Goal: Information Seeking & Learning: Check status

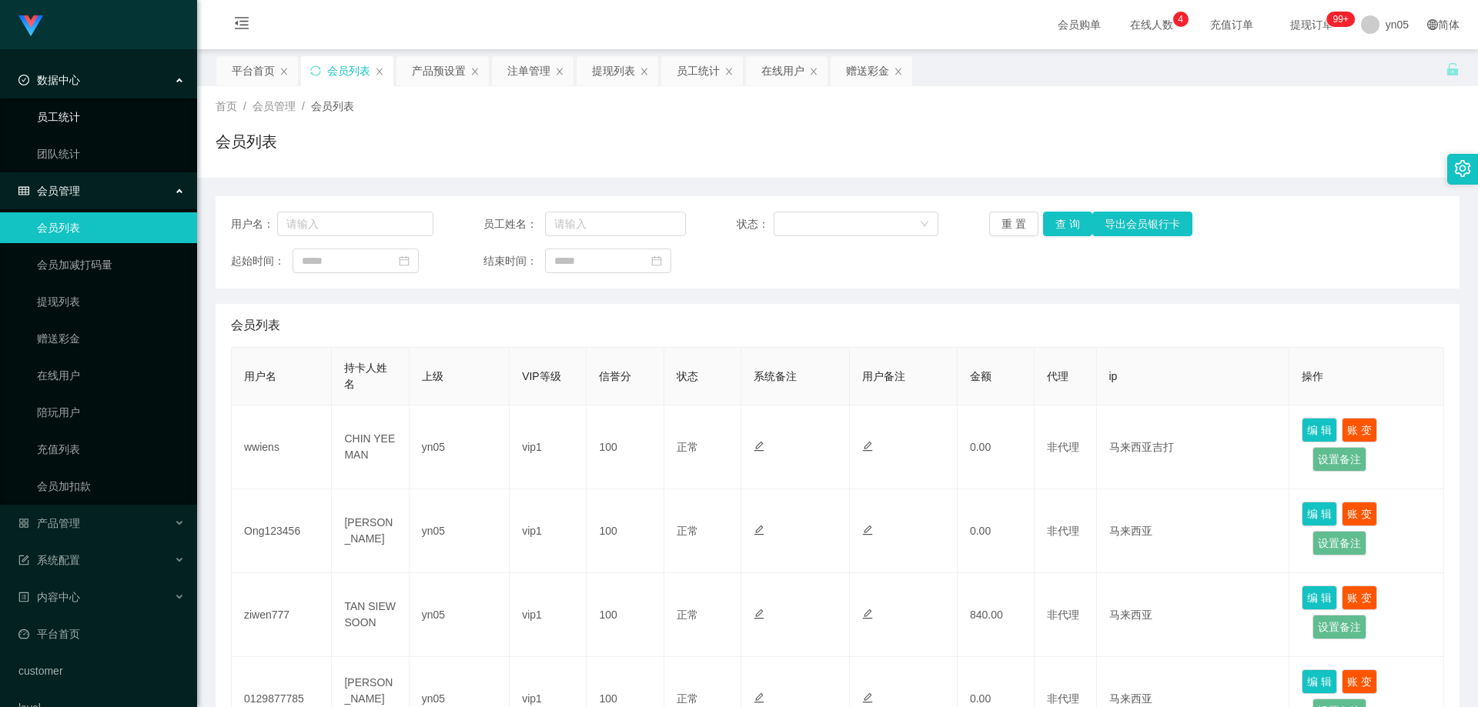
click at [82, 120] on link "员工统计" at bounding box center [111, 117] width 148 height 31
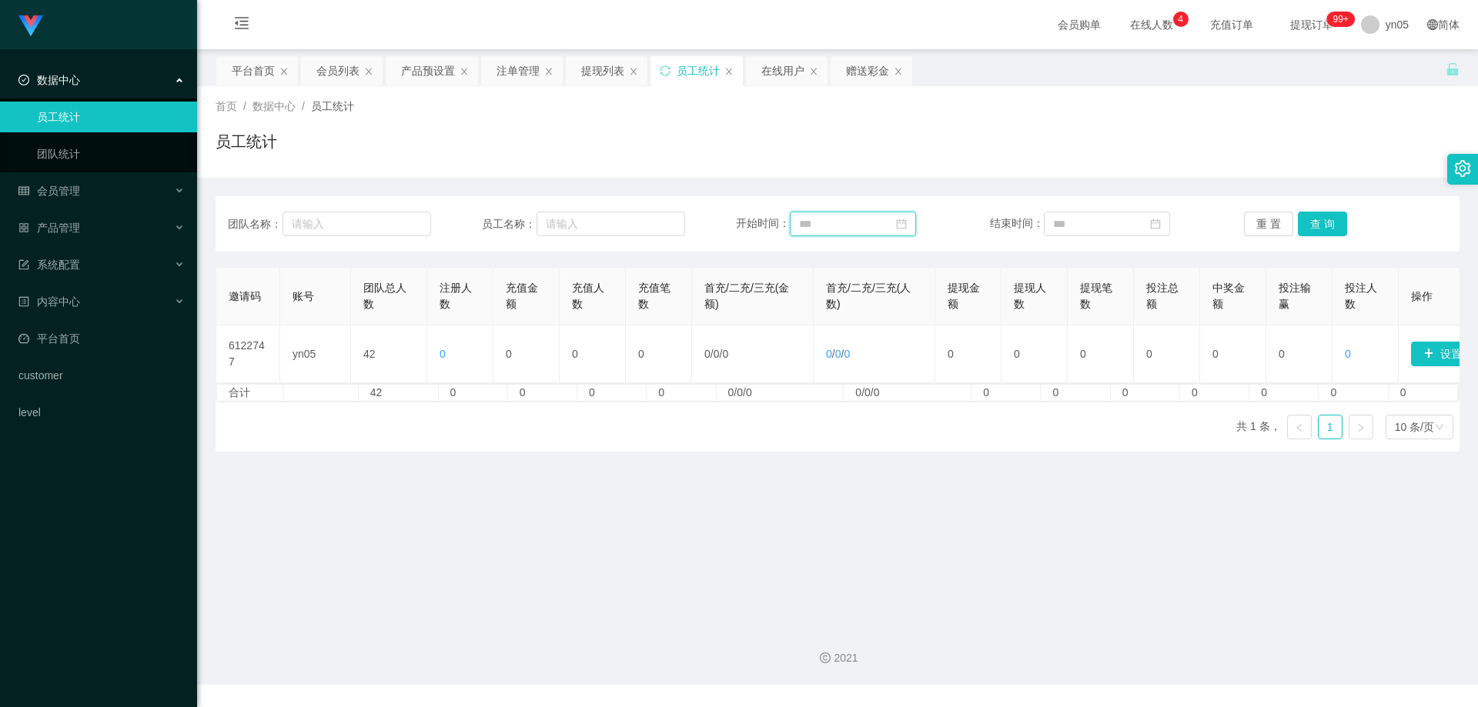
click at [860, 217] on input at bounding box center [853, 224] width 126 height 25
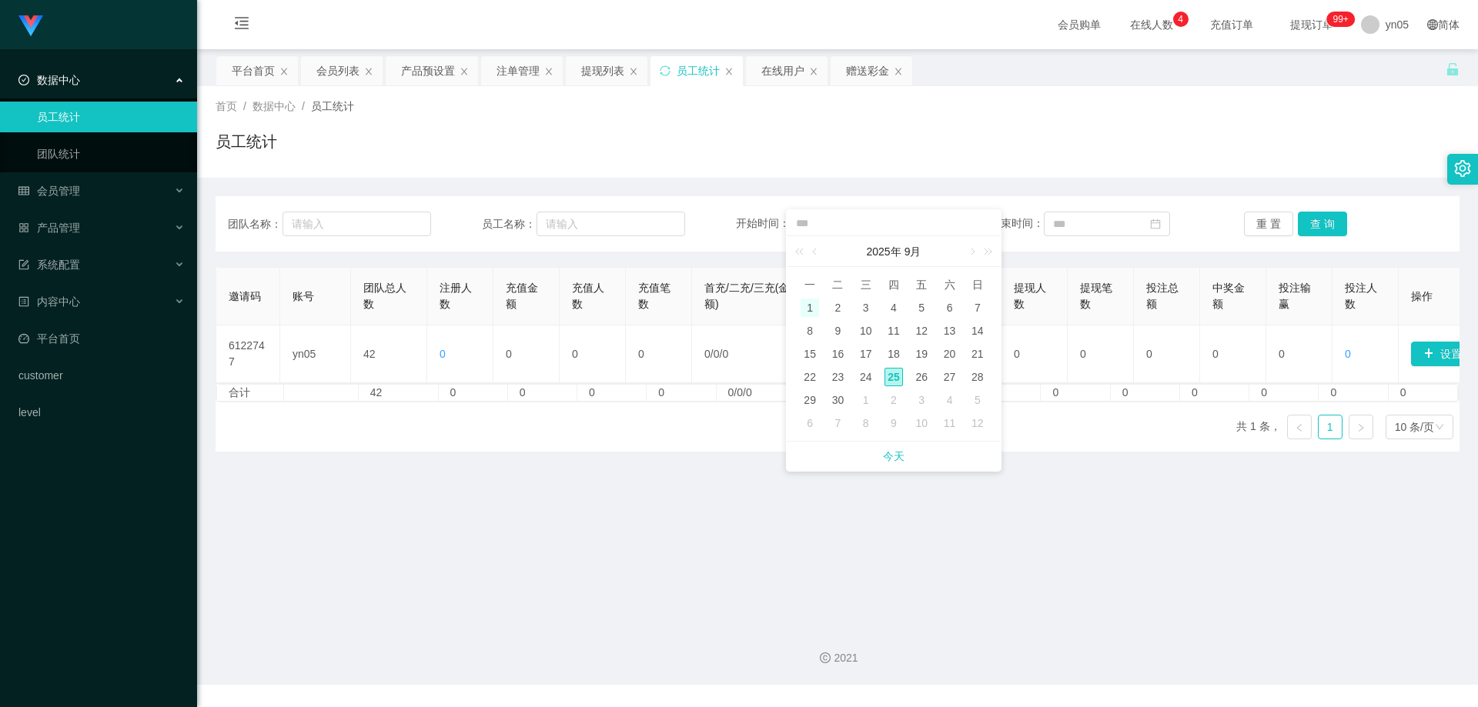
click at [811, 305] on div "1" at bounding box center [810, 308] width 18 height 18
type input "**********"
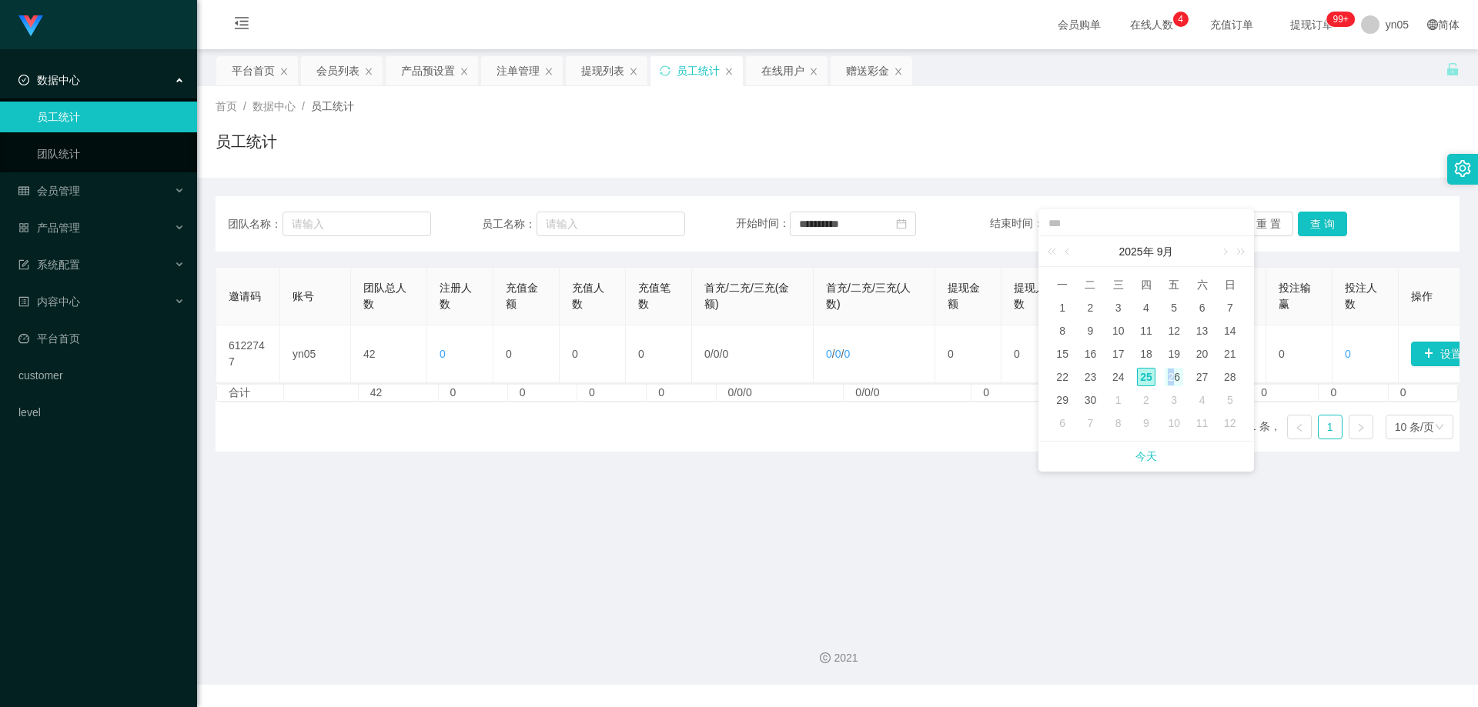
click at [1175, 374] on div "26" at bounding box center [1174, 377] width 18 height 18
type input "**********"
click at [1312, 224] on button "查 询" at bounding box center [1322, 224] width 49 height 25
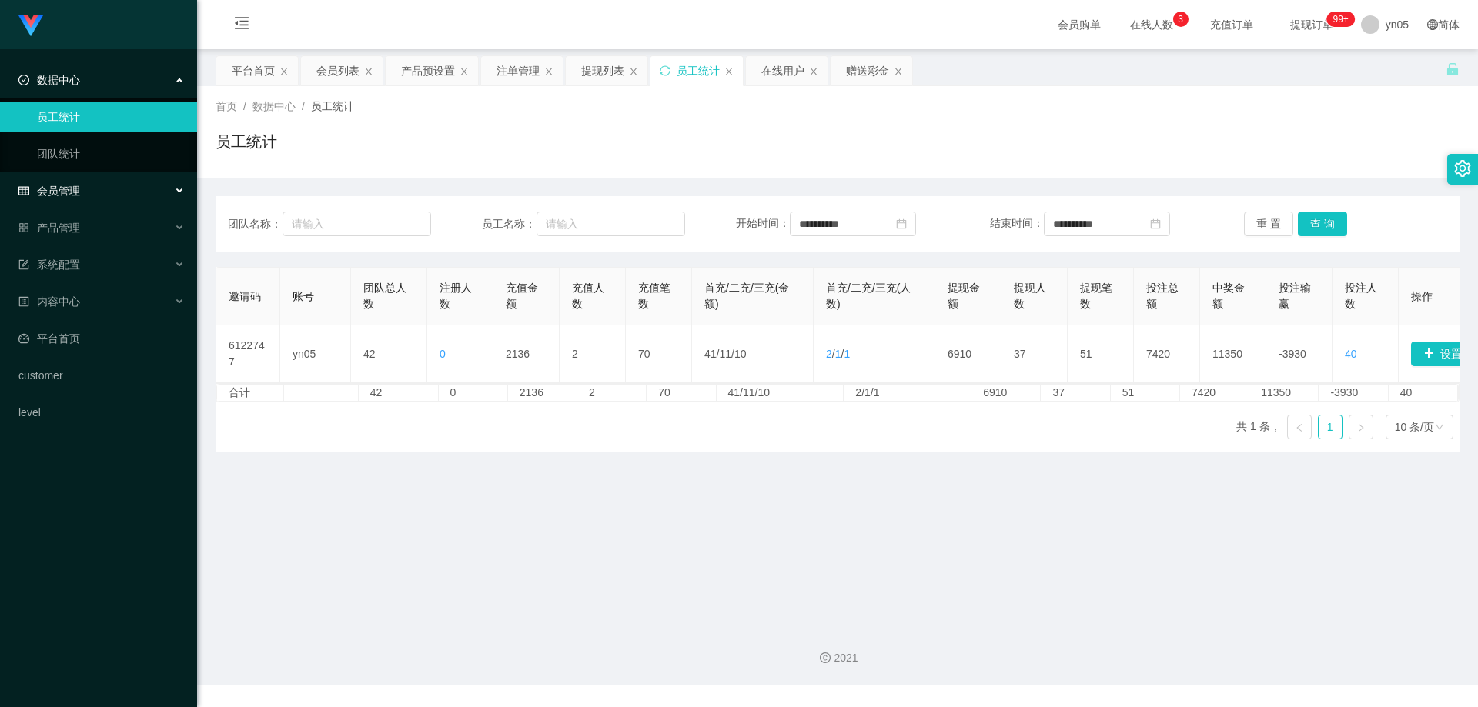
click at [90, 189] on div "会员管理" at bounding box center [98, 191] width 197 height 31
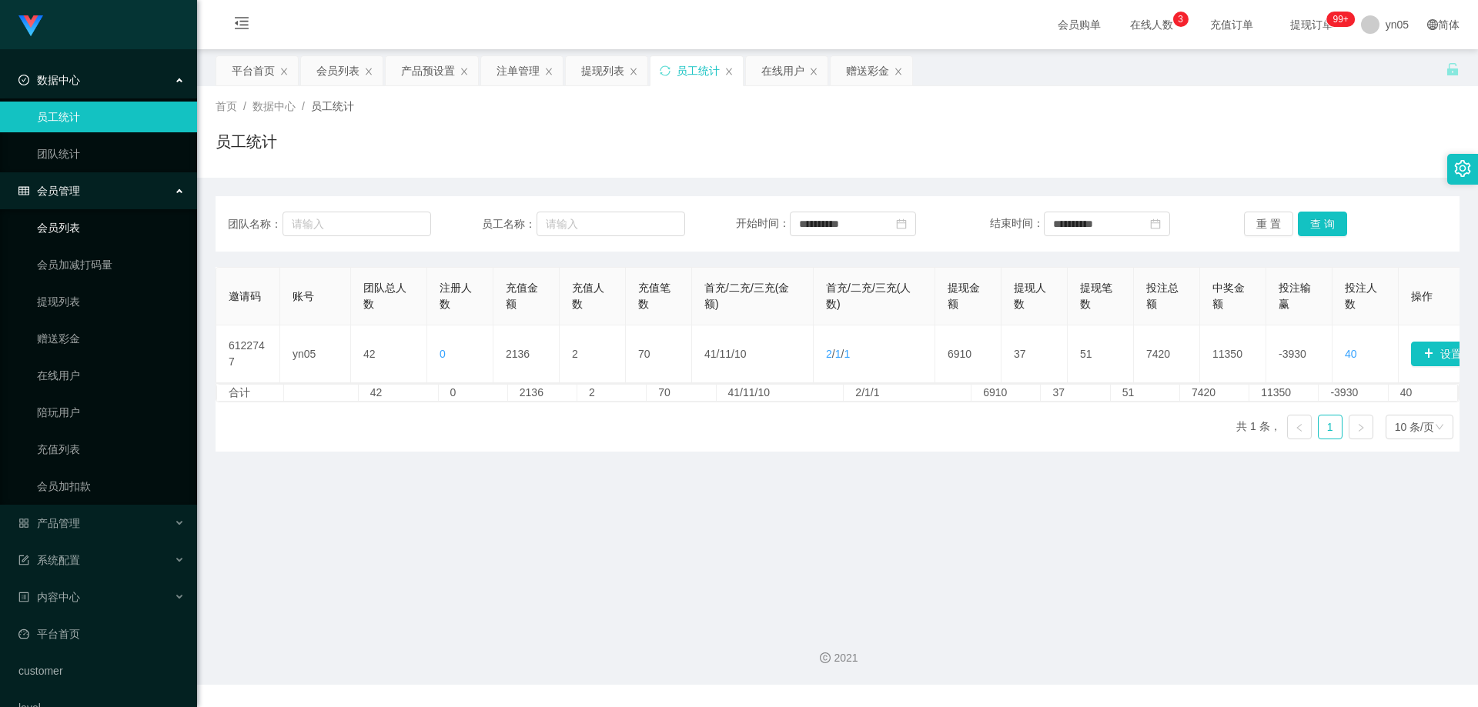
click at [85, 216] on link "会员列表" at bounding box center [111, 227] width 148 height 31
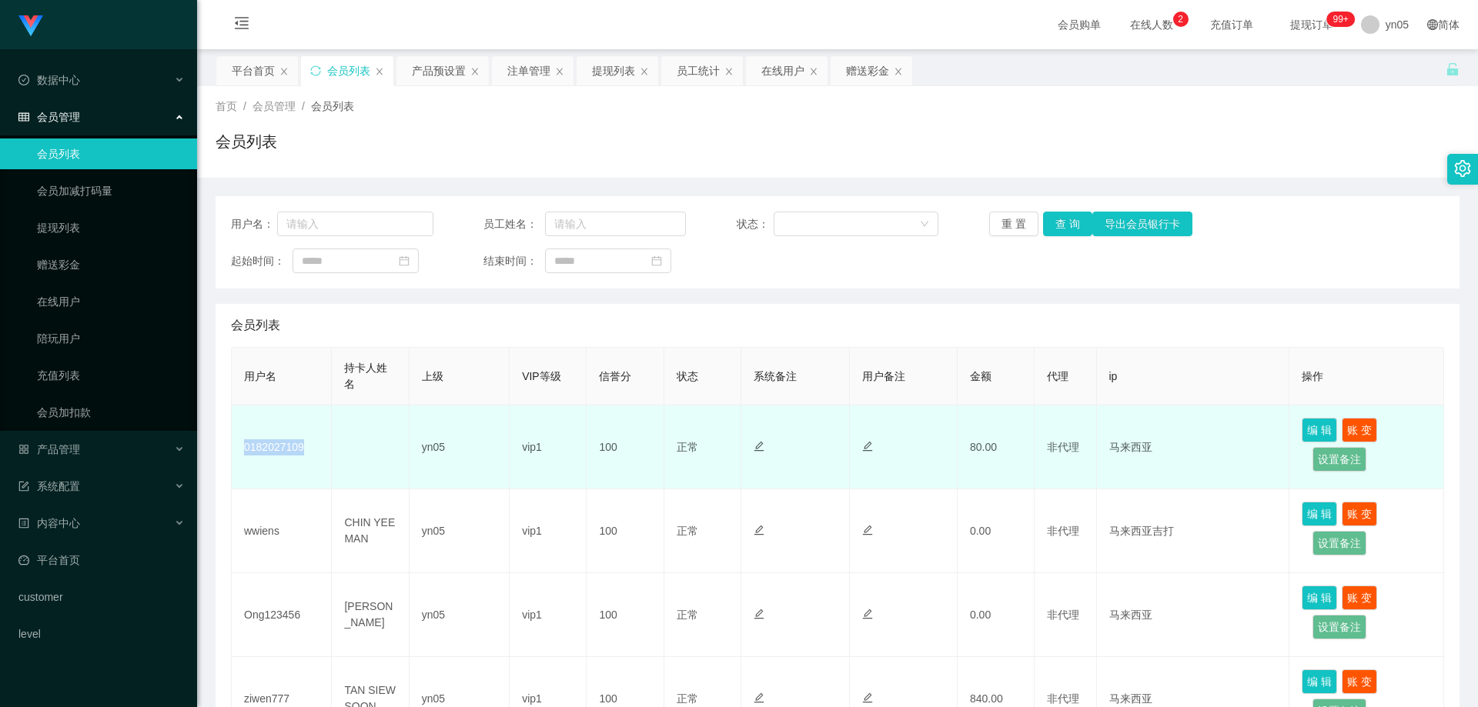
drag, startPoint x: 245, startPoint y: 447, endPoint x: 316, endPoint y: 475, distance: 76.8
click at [316, 475] on td "0182027109" at bounding box center [282, 448] width 100 height 84
copy td "0182027109"
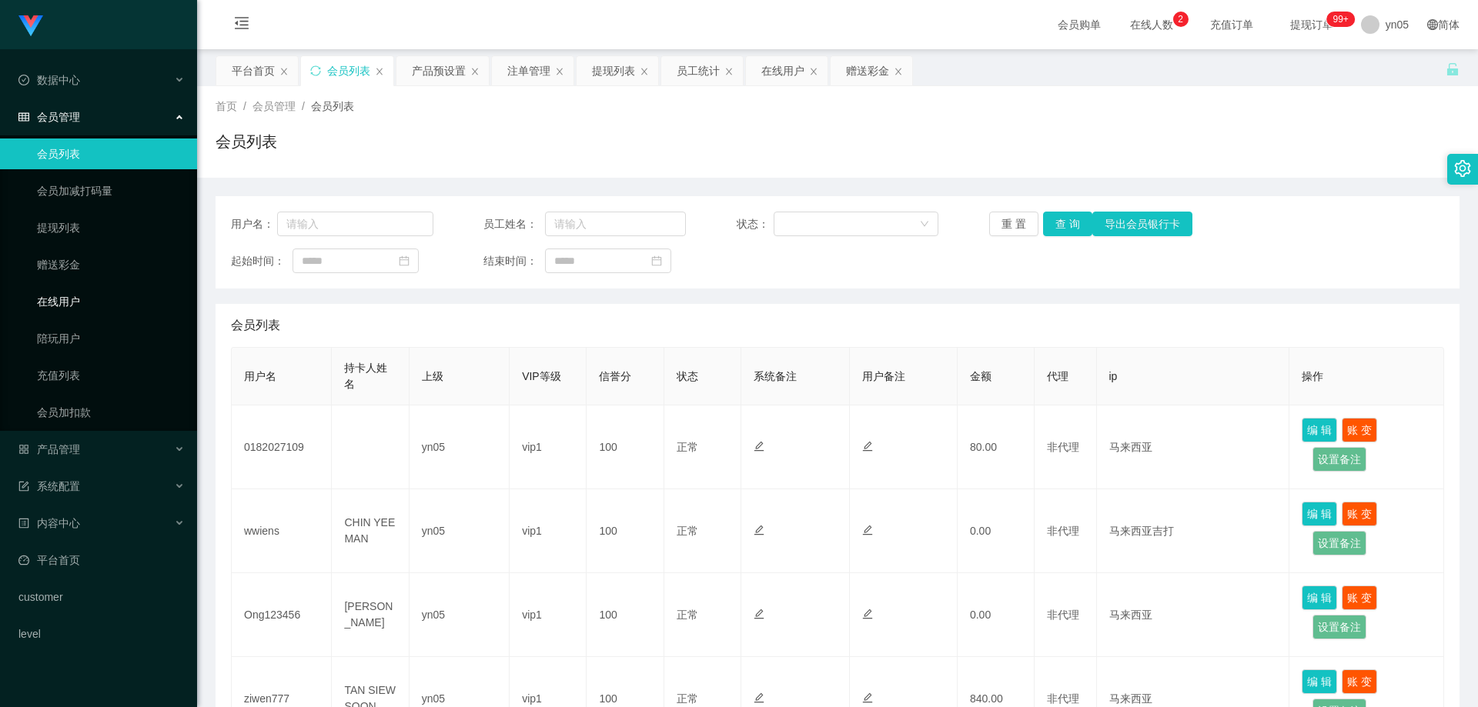
click at [85, 306] on link "在线用户" at bounding box center [111, 301] width 148 height 31
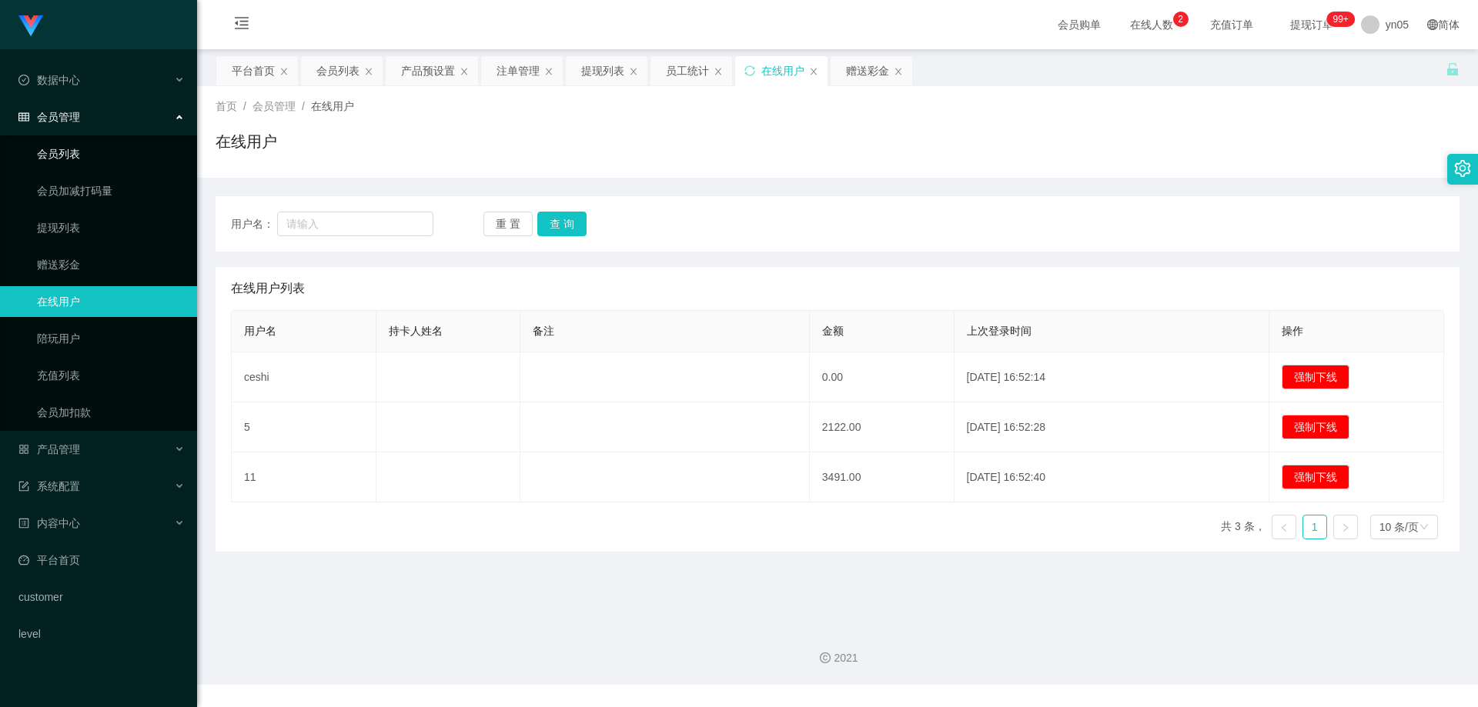
click at [65, 143] on link "会员列表" at bounding box center [111, 154] width 148 height 31
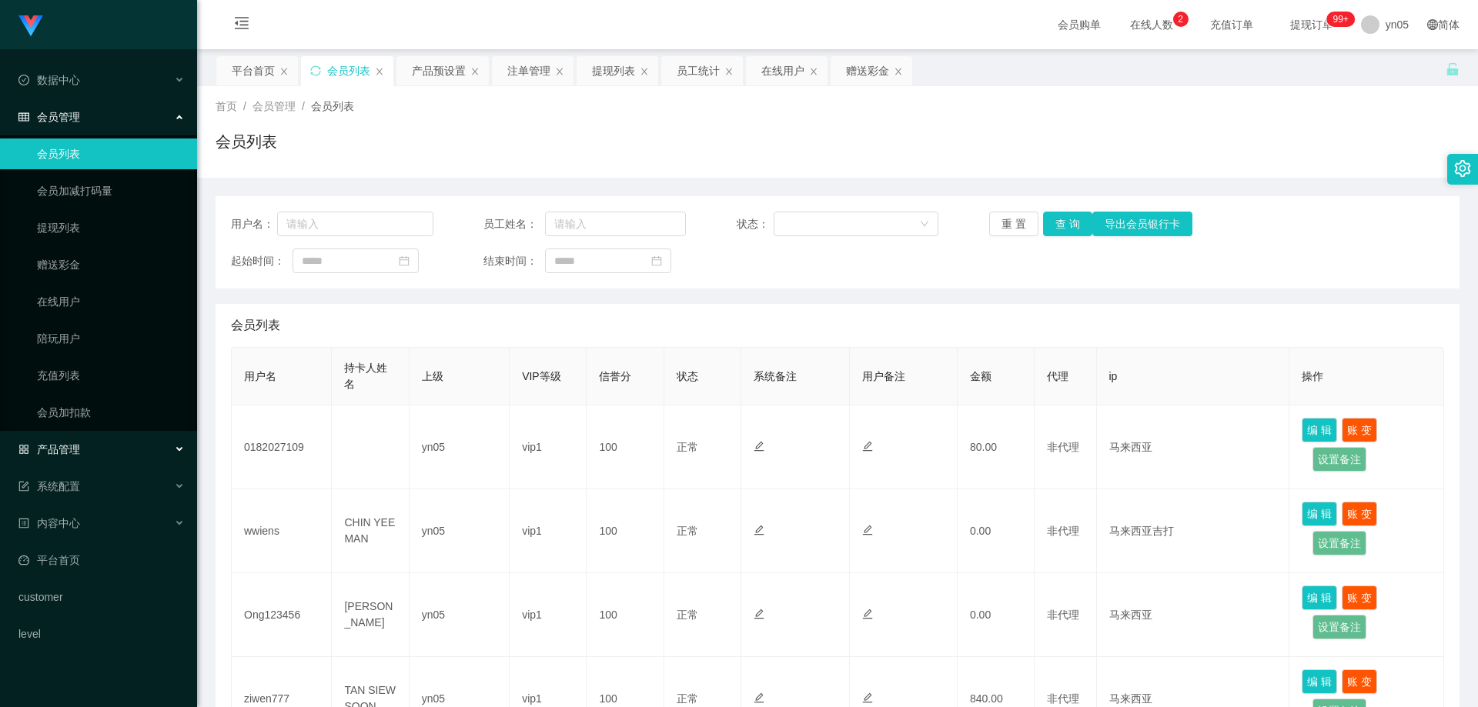
click at [94, 440] on div "产品管理" at bounding box center [98, 449] width 197 height 31
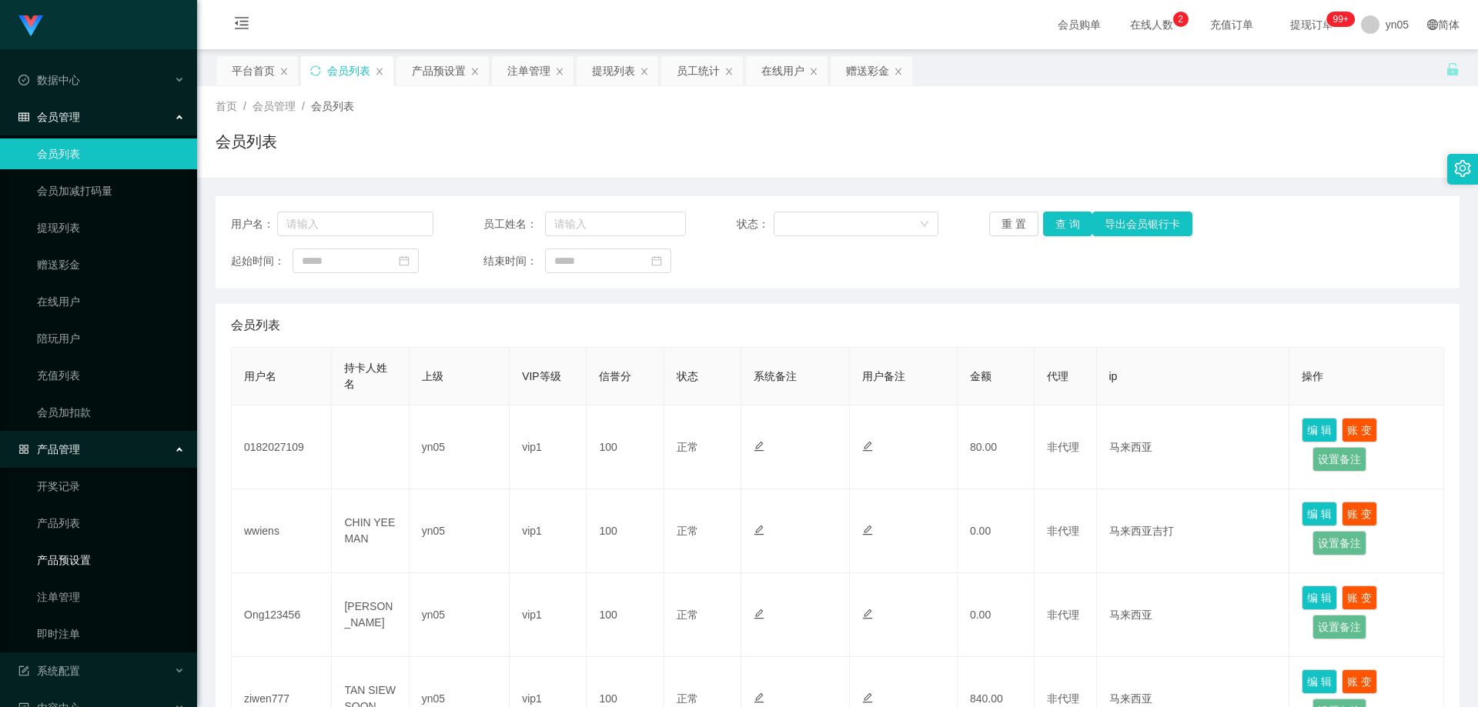
click at [89, 560] on link "产品预设置" at bounding box center [111, 560] width 148 height 31
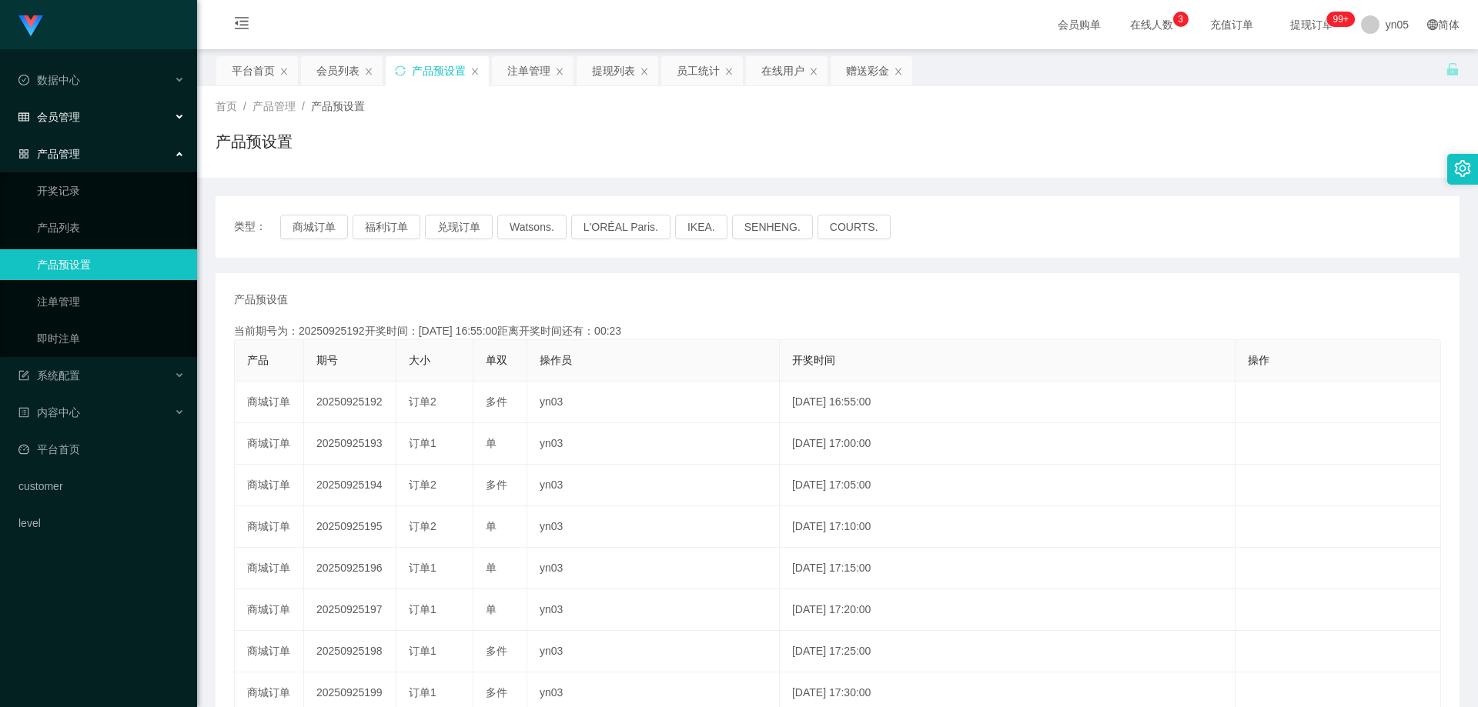
click at [102, 116] on div "会员管理" at bounding box center [98, 117] width 197 height 31
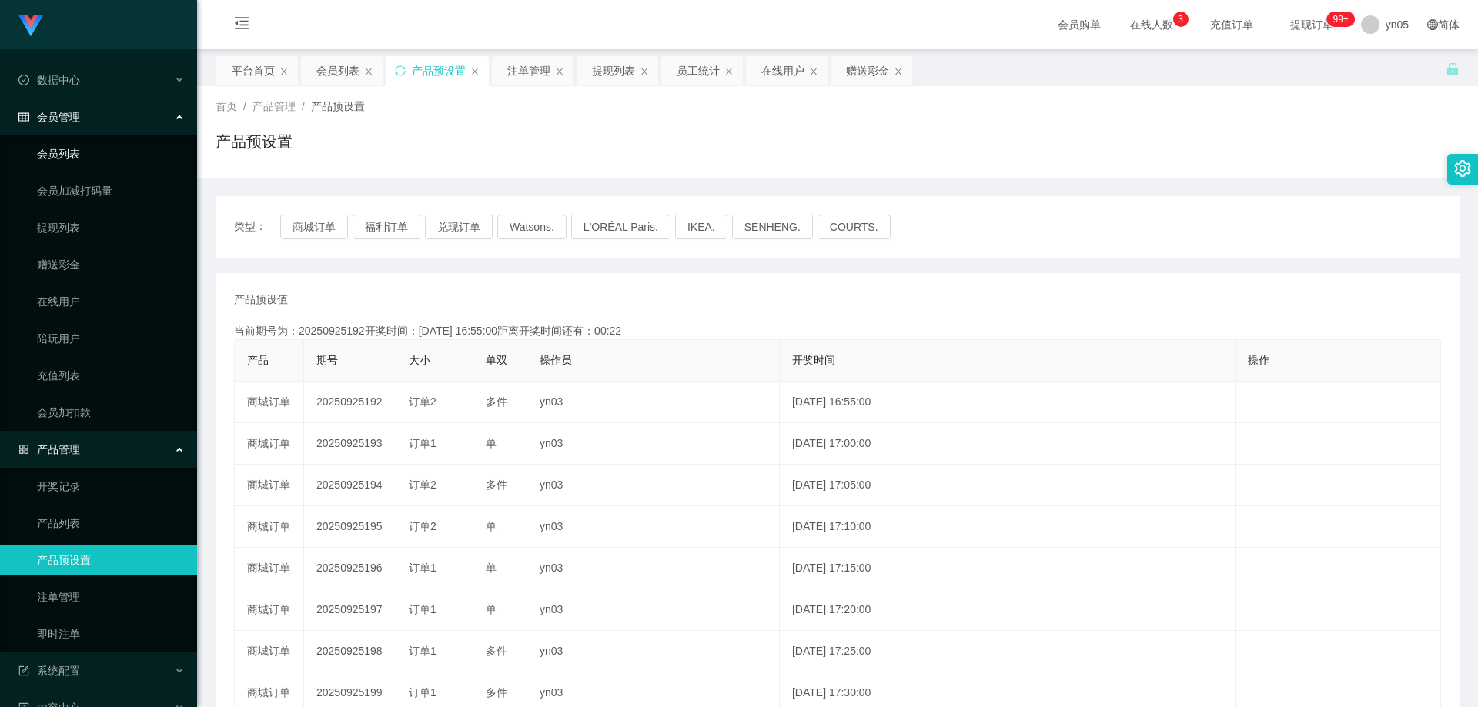
click at [100, 164] on link "会员列表" at bounding box center [111, 154] width 148 height 31
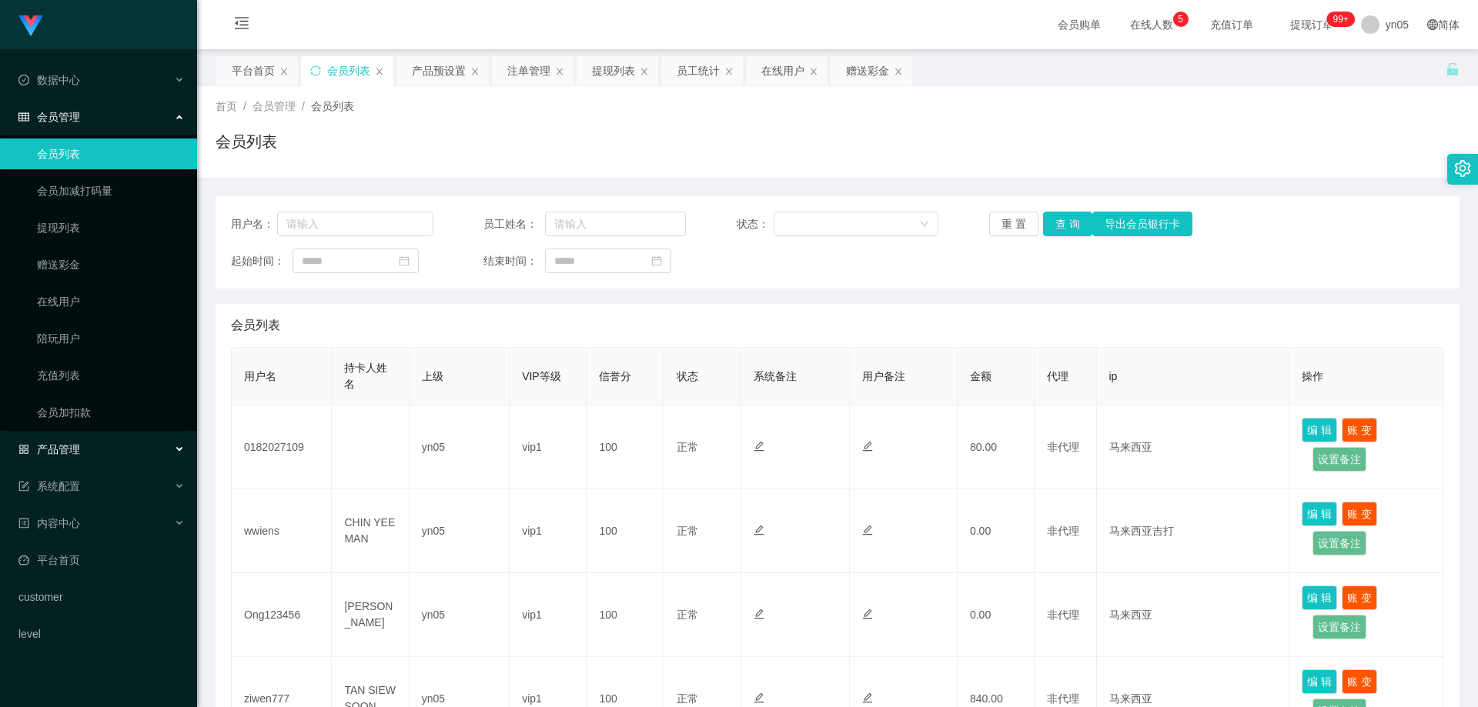
click at [83, 446] on div "产品管理" at bounding box center [98, 449] width 197 height 31
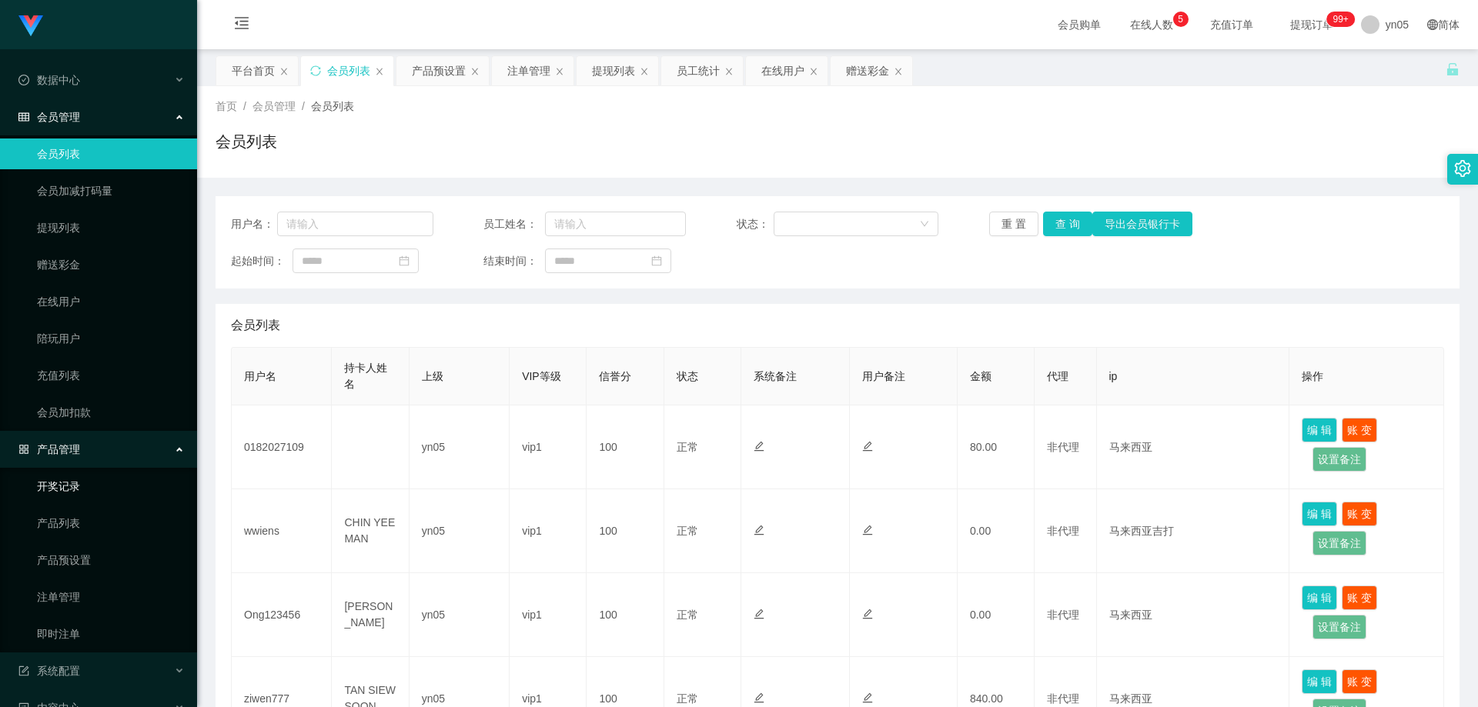
click at [85, 483] on link "开奖记录" at bounding box center [111, 486] width 148 height 31
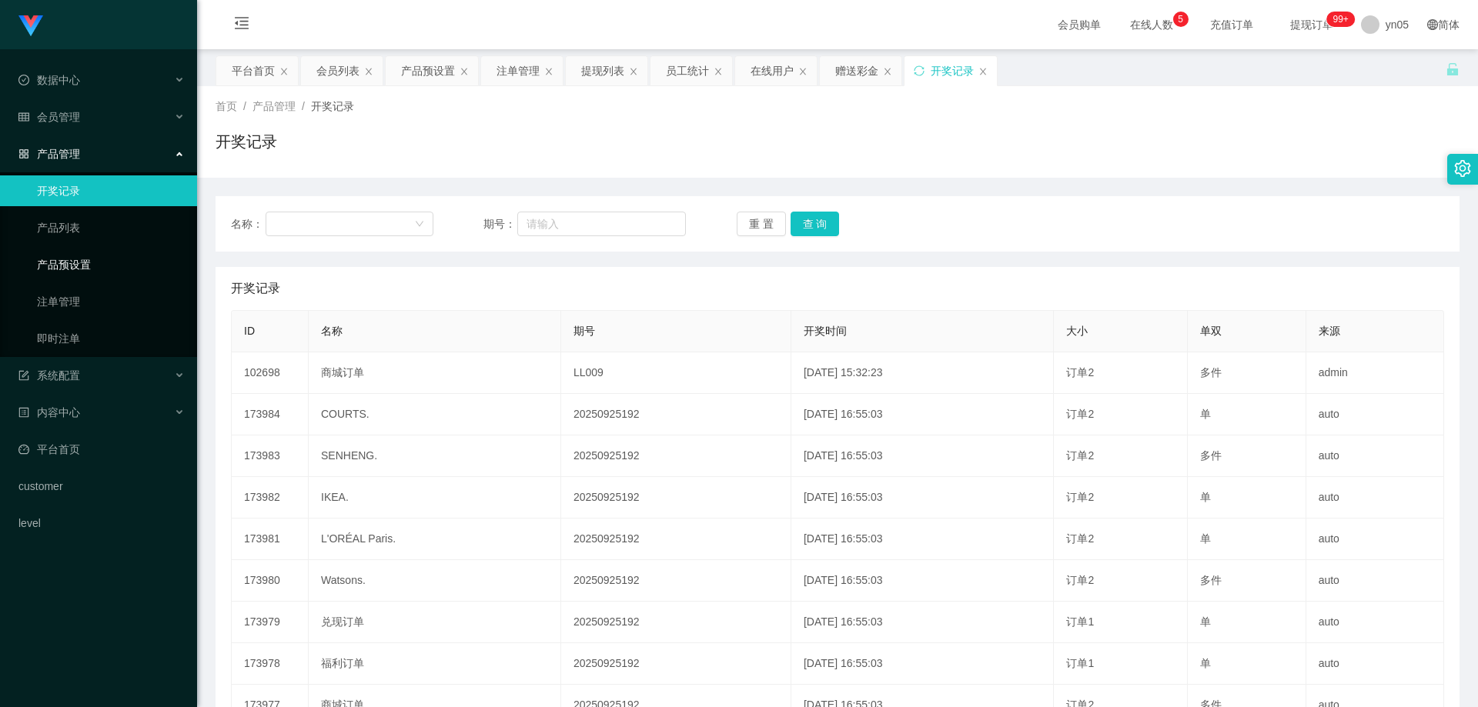
click at [82, 264] on link "产品预设置" at bounding box center [111, 264] width 148 height 31
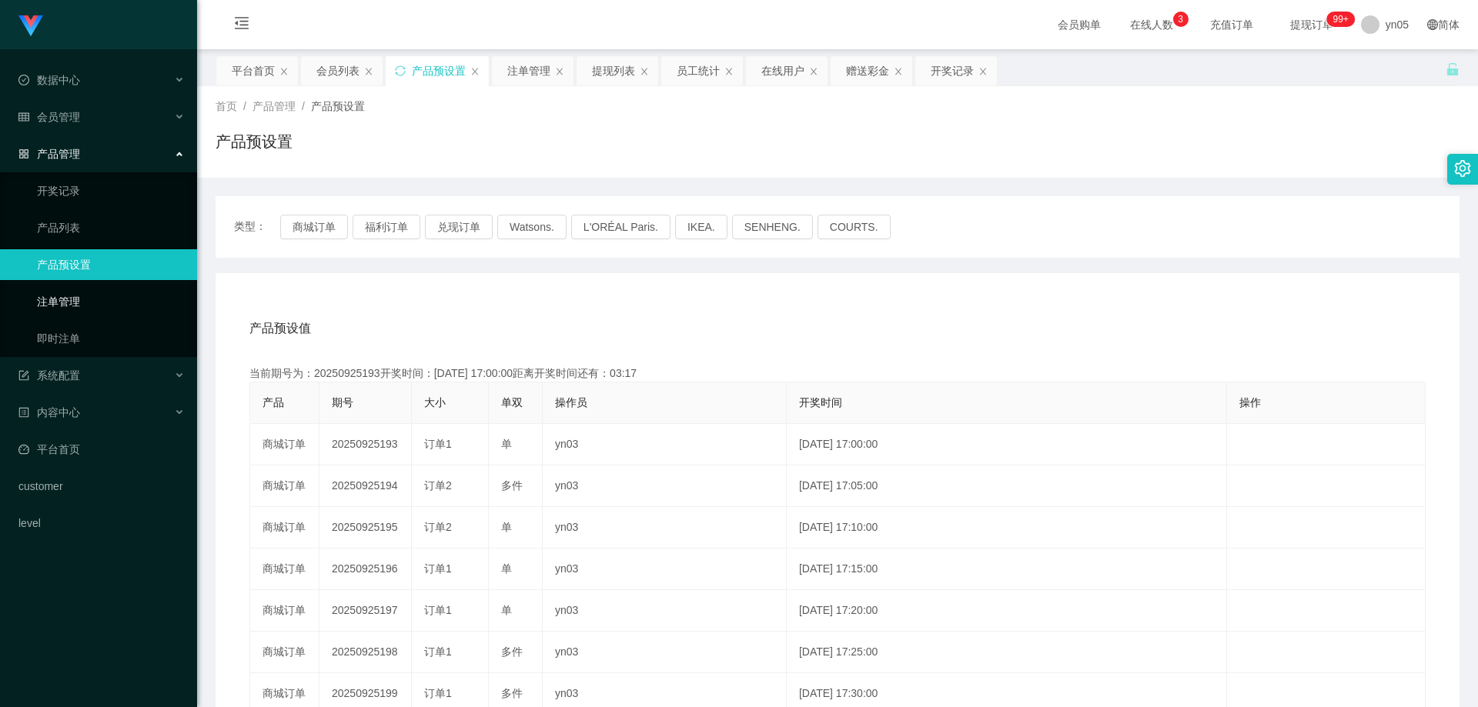
click at [91, 298] on link "注单管理" at bounding box center [111, 301] width 148 height 31
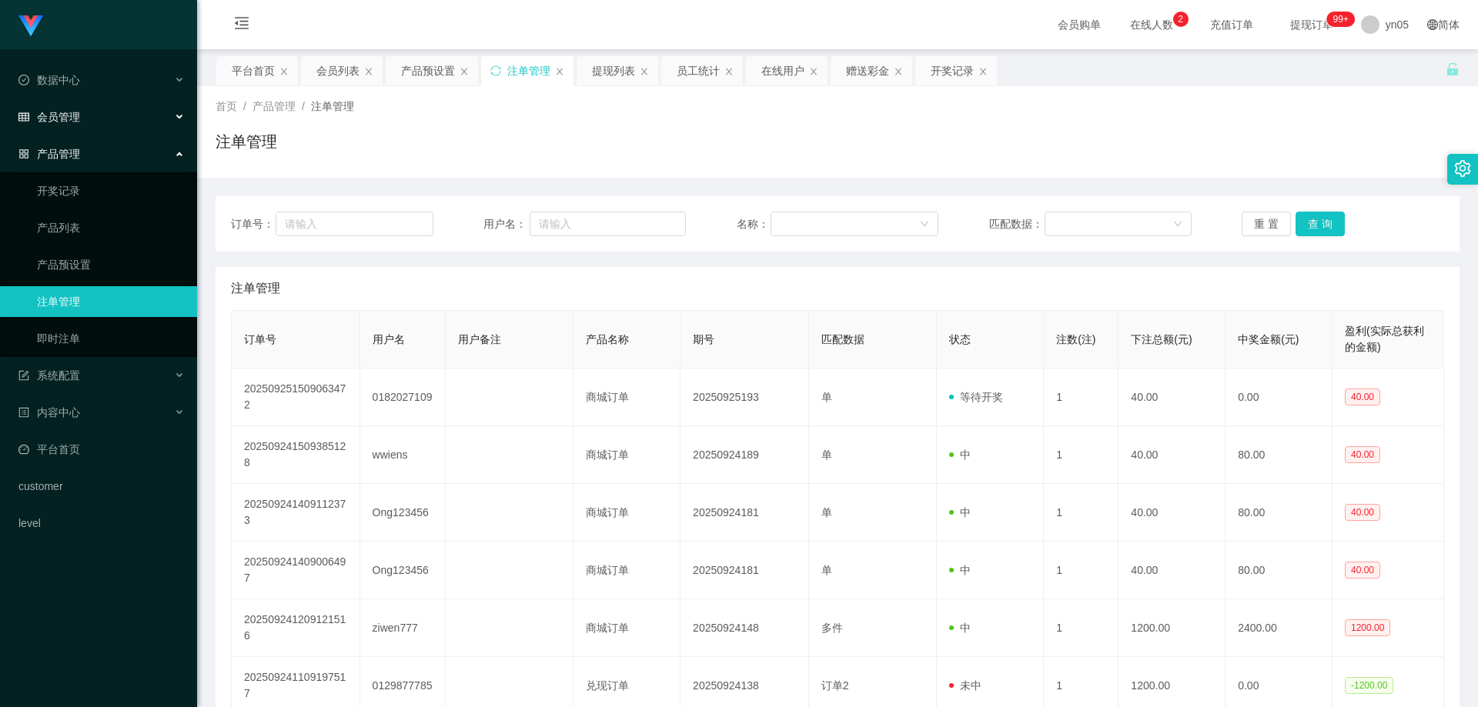
click at [59, 117] on span "会员管理" at bounding box center [49, 117] width 62 height 12
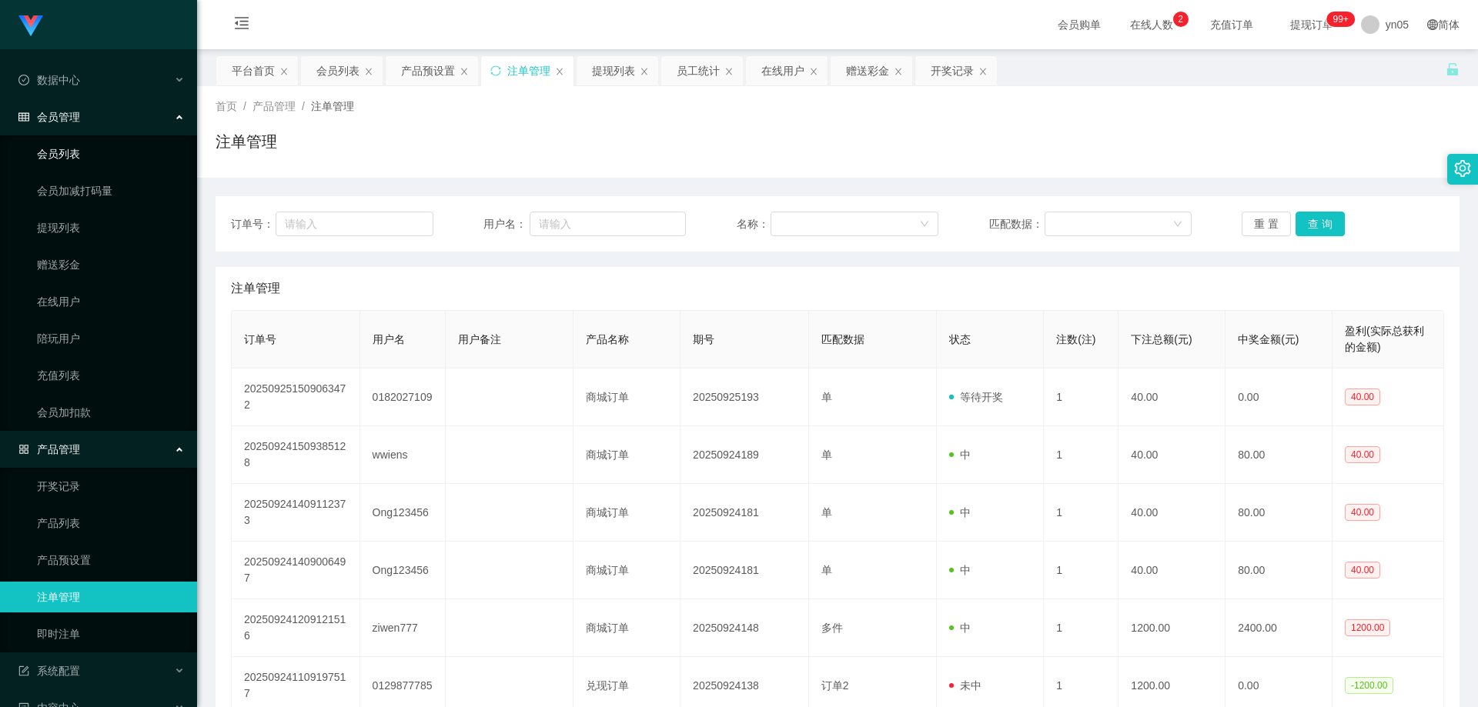
click at [85, 151] on link "会员列表" at bounding box center [111, 154] width 148 height 31
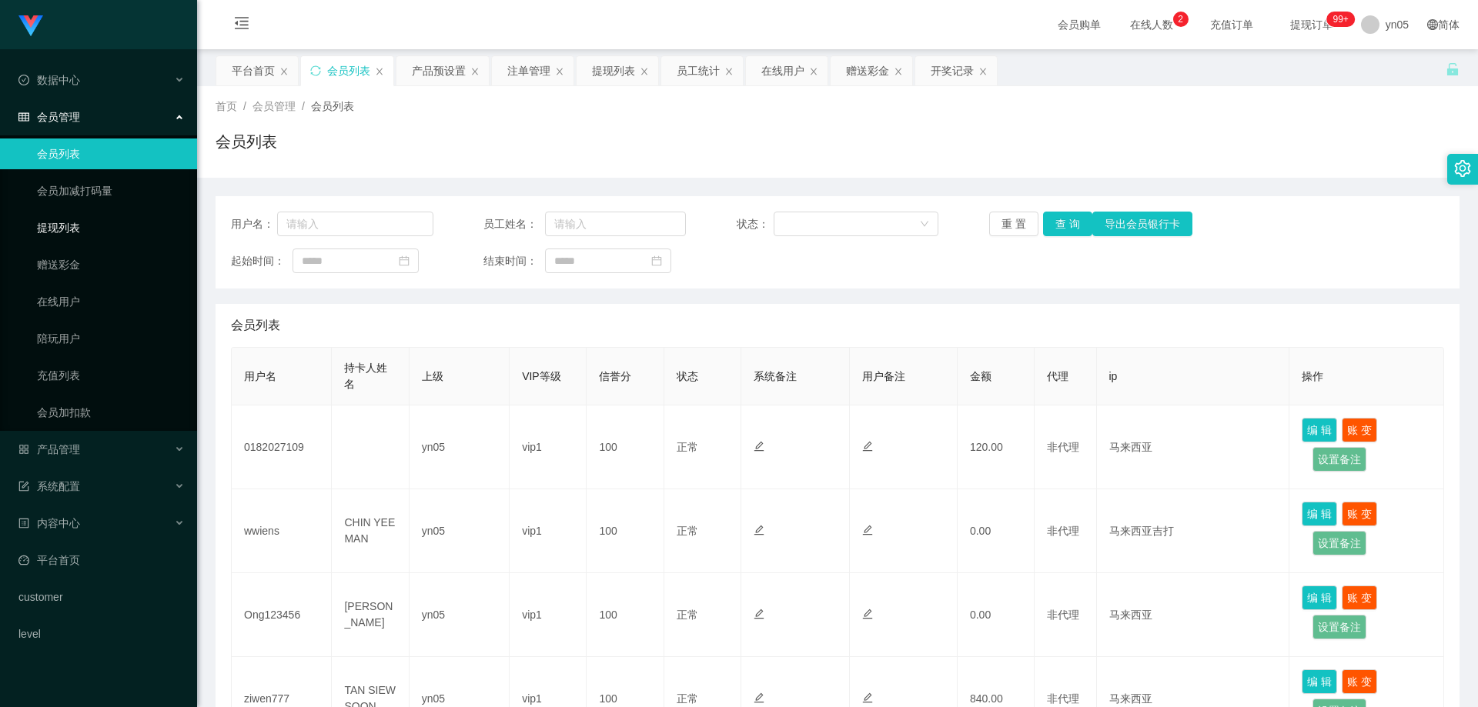
click at [144, 224] on link "提现列表" at bounding box center [111, 227] width 148 height 31
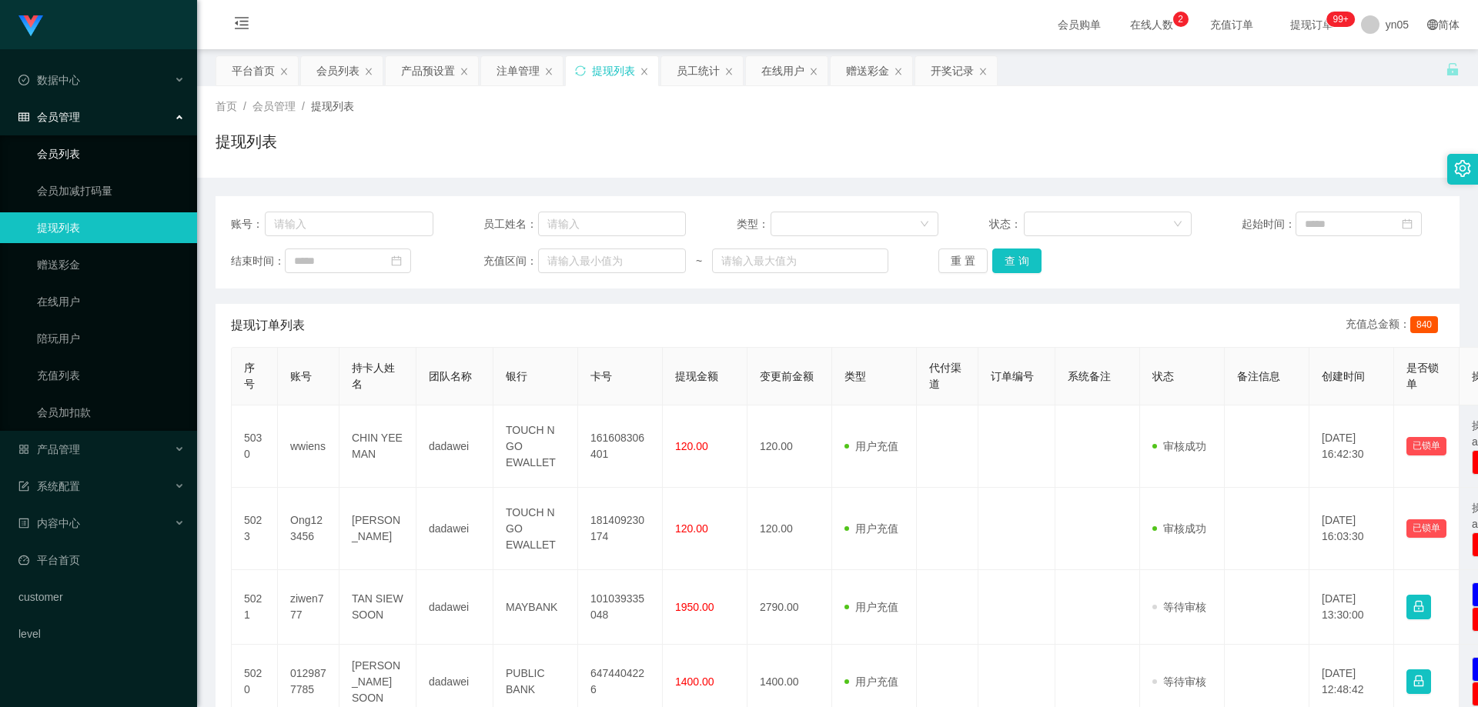
click at [39, 152] on link "会员列表" at bounding box center [111, 154] width 148 height 31
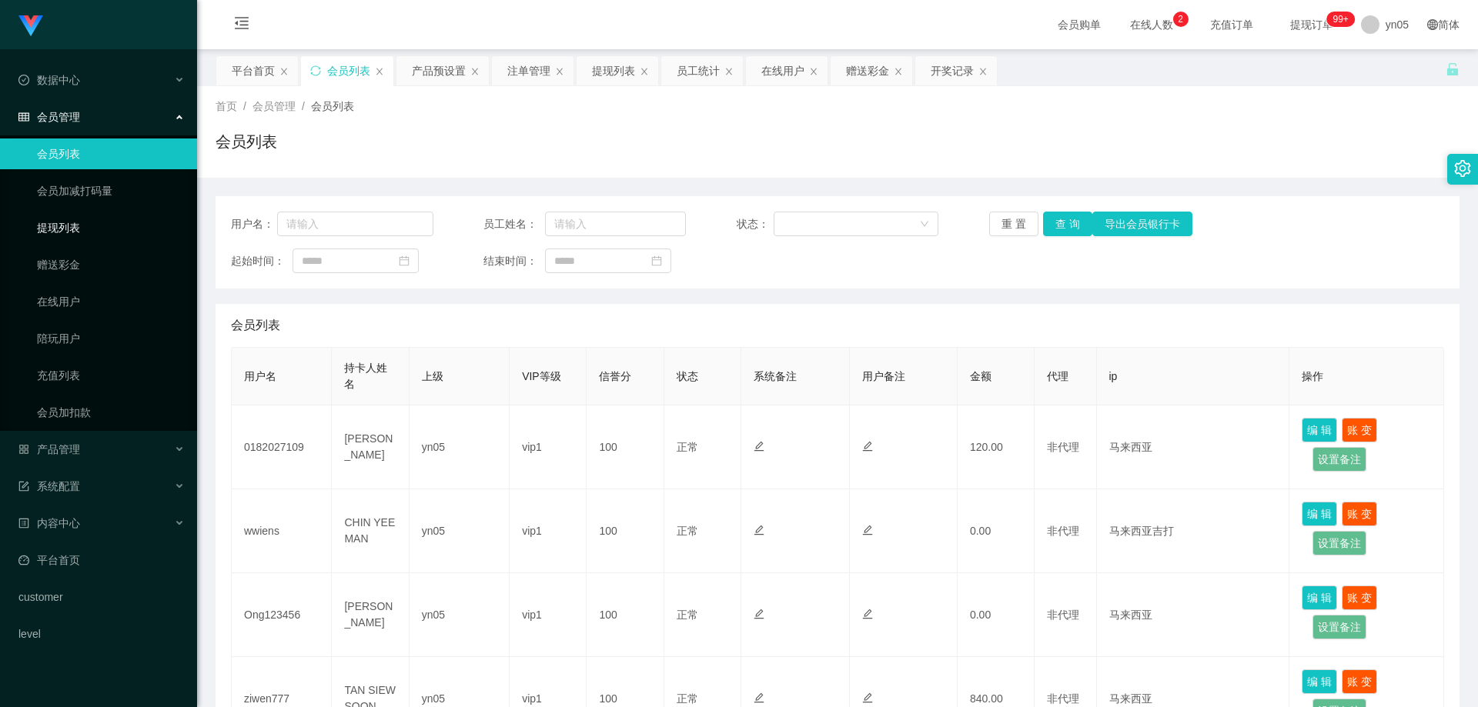
click at [38, 228] on link "提现列表" at bounding box center [111, 227] width 148 height 31
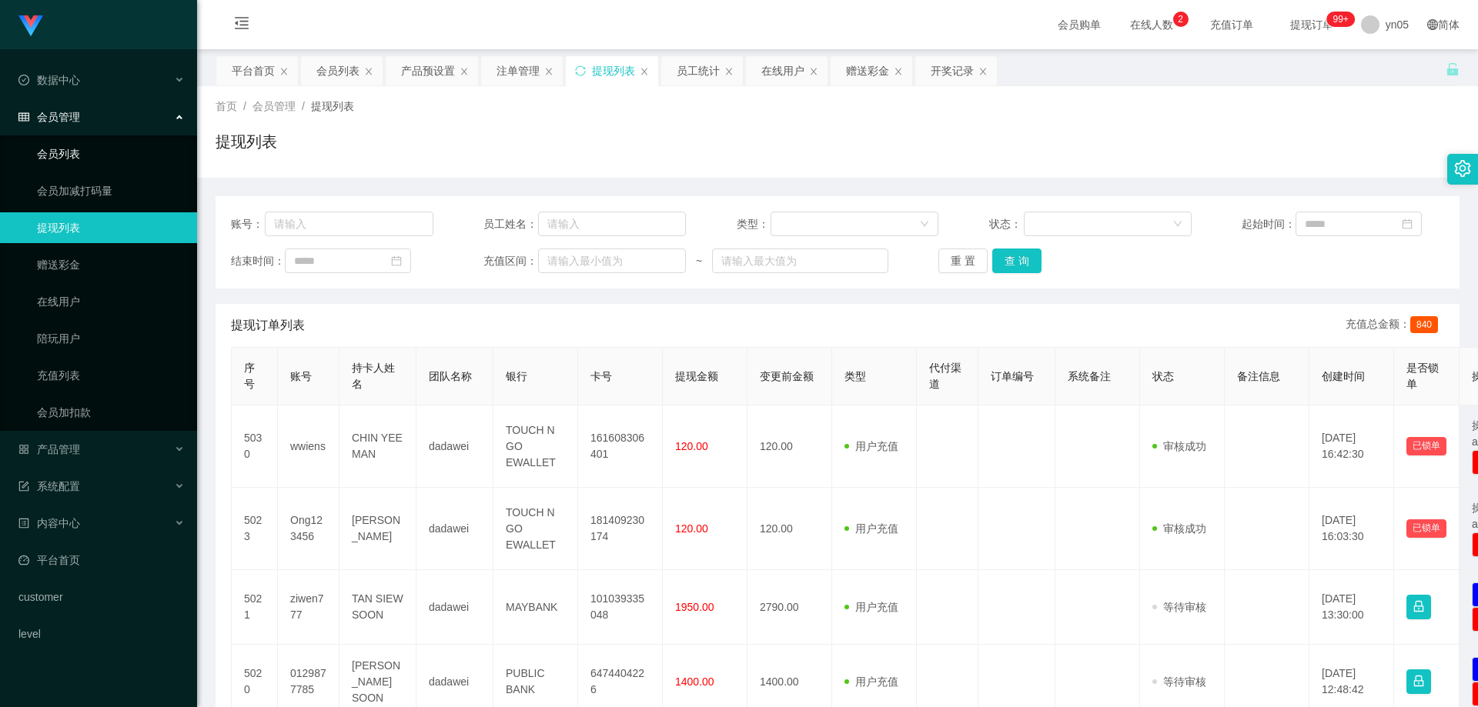
click at [75, 144] on link "会员列表" at bounding box center [111, 154] width 148 height 31
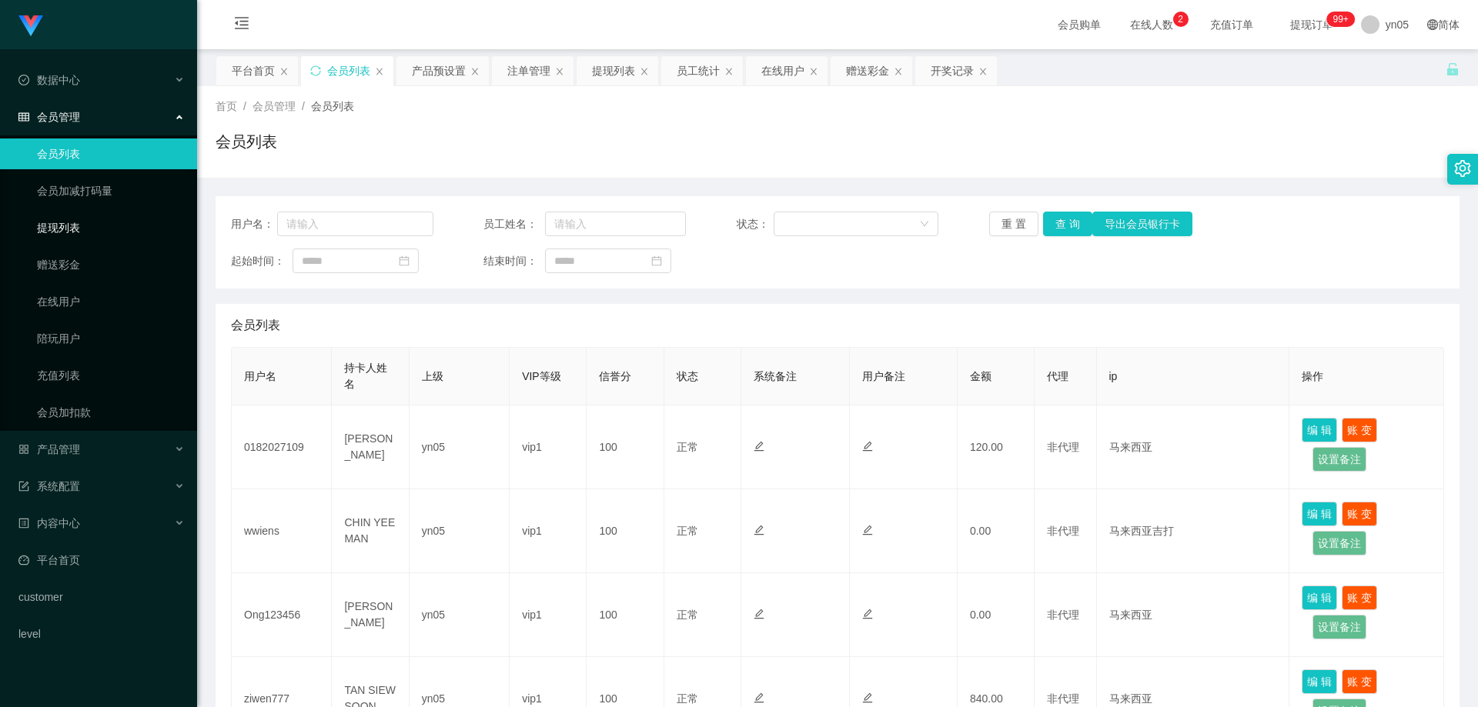
click at [73, 229] on link "提现列表" at bounding box center [111, 227] width 148 height 31
click at [85, 234] on link "提现列表" at bounding box center [111, 227] width 148 height 31
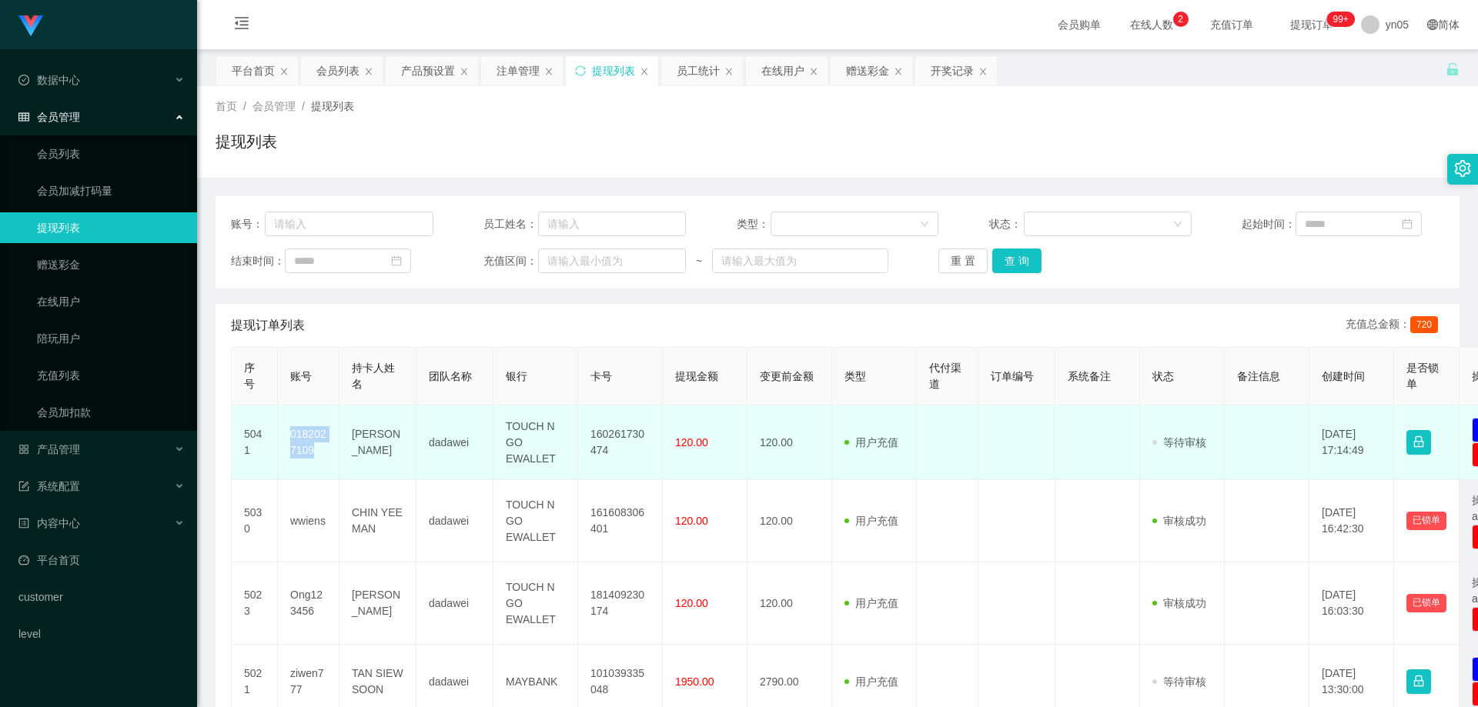
drag, startPoint x: 289, startPoint y: 433, endPoint x: 317, endPoint y: 460, distance: 39.2
click at [317, 460] on td "0182027109" at bounding box center [309, 443] width 62 height 75
copy td "0182027109"
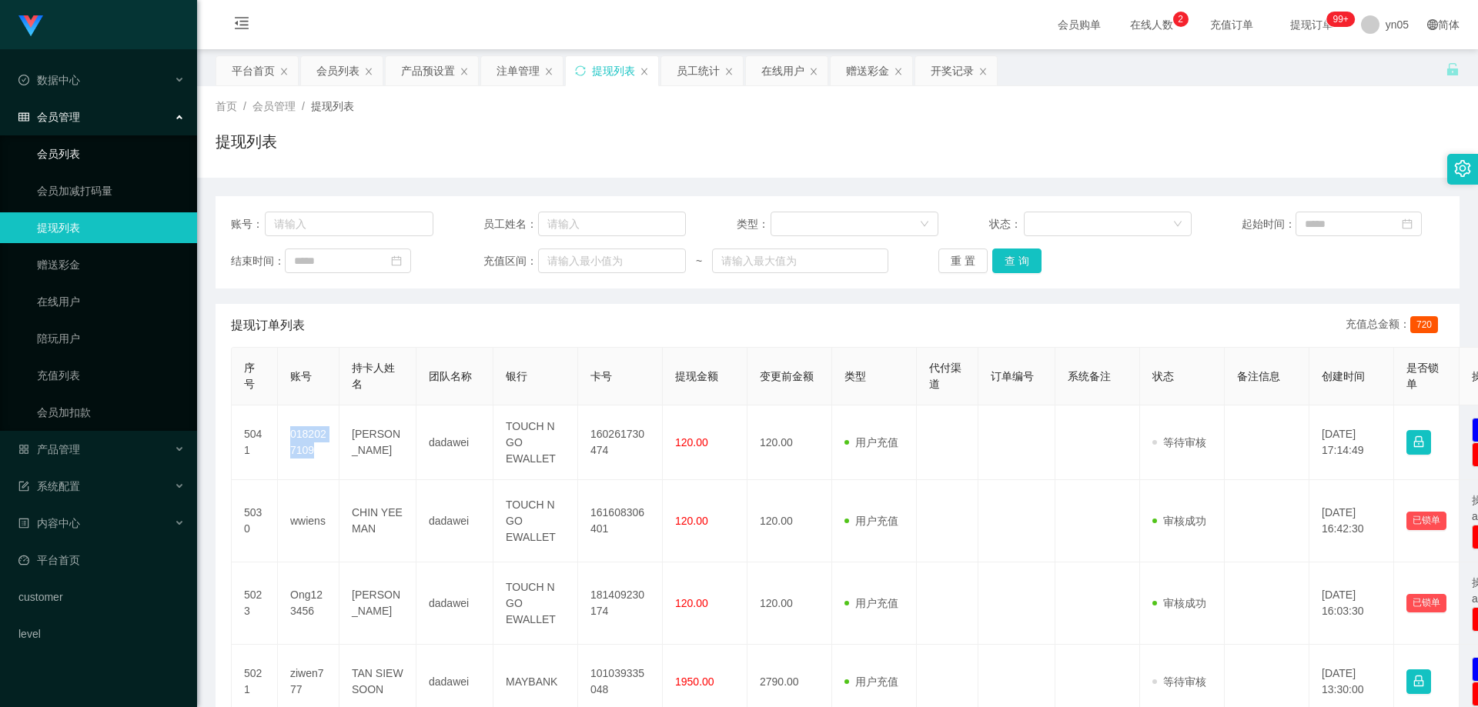
click at [89, 159] on link "会员列表" at bounding box center [111, 154] width 148 height 31
